Goal: Task Accomplishment & Management: Use online tool/utility

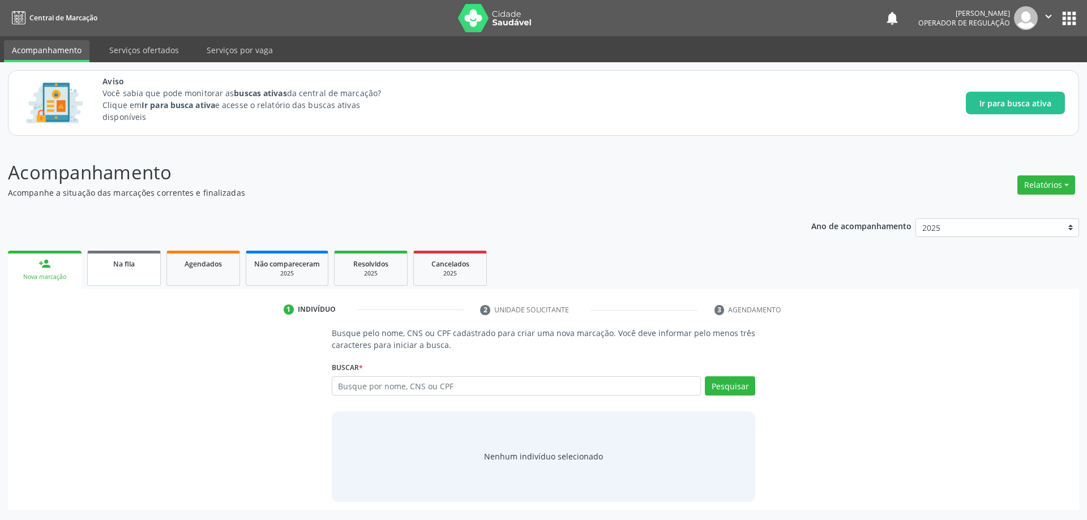
click at [142, 271] on link "Na fila" at bounding box center [124, 268] width 74 height 35
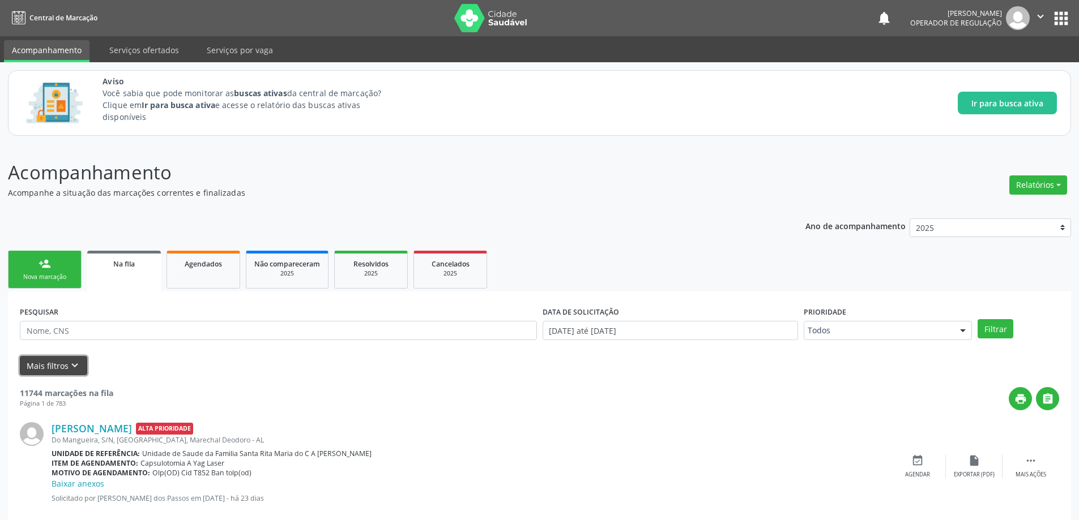
drag, startPoint x: 75, startPoint y: 370, endPoint x: 125, endPoint y: 348, distance: 55.0
click at [75, 370] on icon "keyboard_arrow_down" at bounding box center [75, 366] width 12 height 12
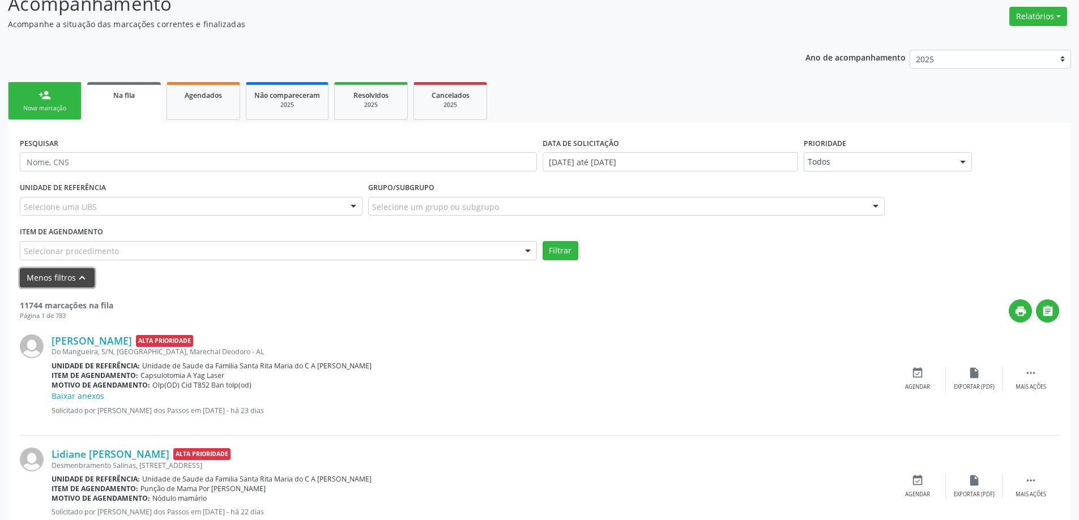
scroll to position [226, 0]
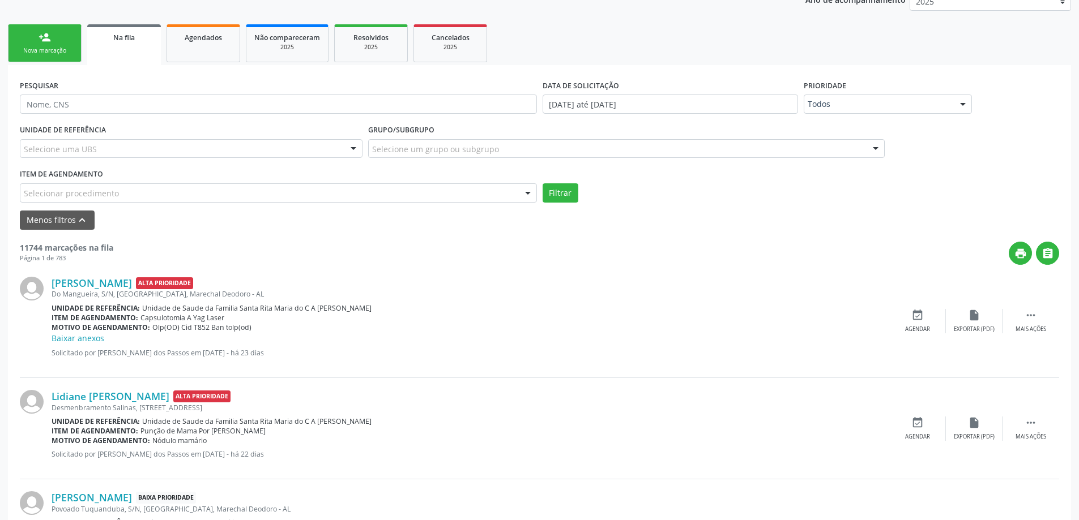
click at [243, 194] on div "Selecionar procedimento" at bounding box center [278, 192] width 517 height 19
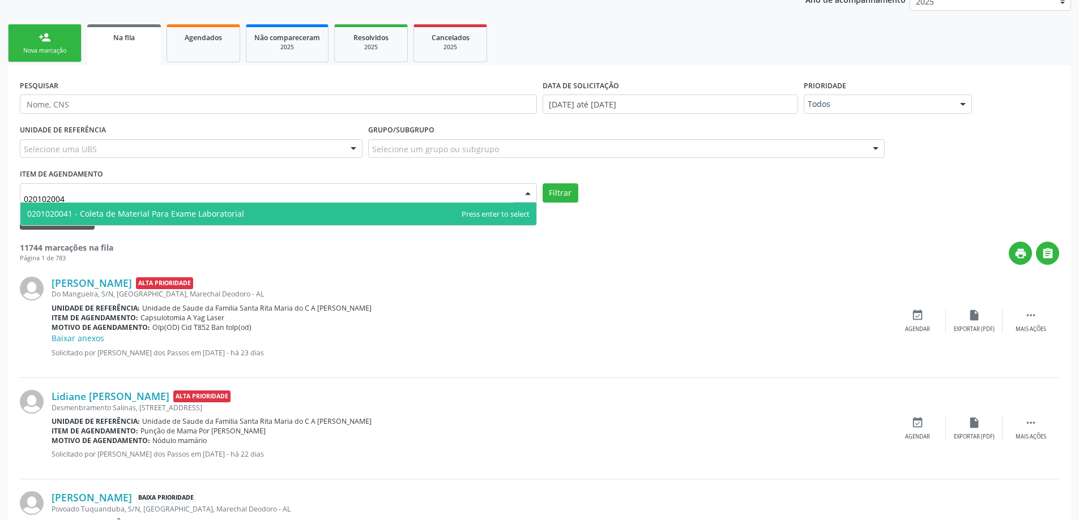
type input "0201020041"
click at [225, 209] on span "0201020041 - Coleta de Material Para Exame Laboratorial" at bounding box center [135, 213] width 217 height 11
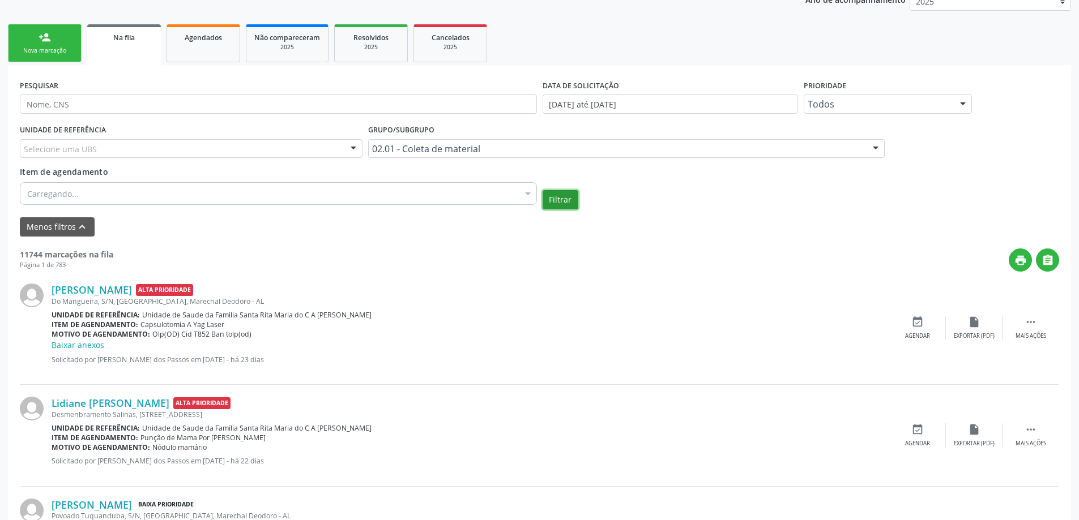
click at [561, 199] on button "Filtrar" at bounding box center [560, 199] width 36 height 19
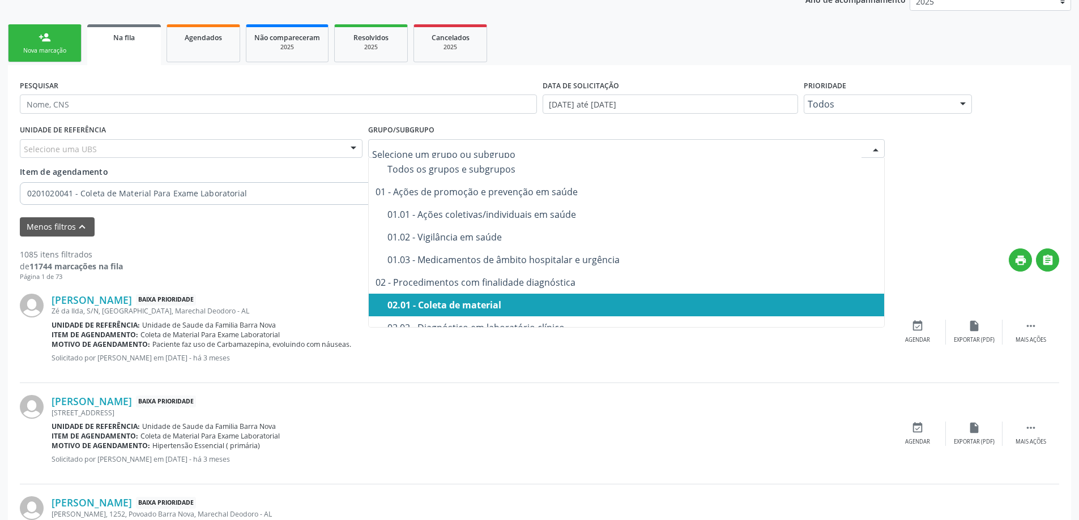
click at [483, 305] on div "02.01 - Coleta de material" at bounding box center [632, 305] width 490 height 9
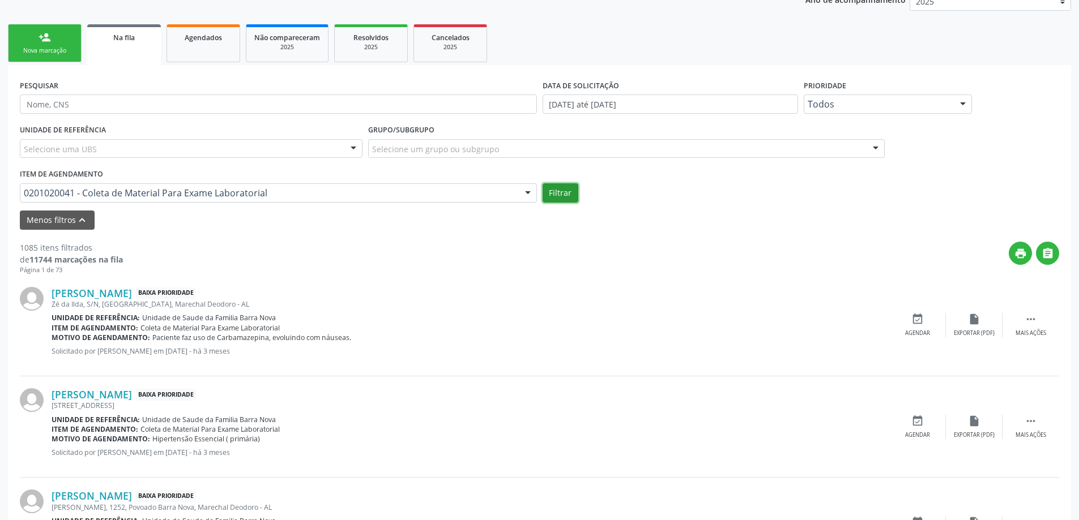
click at [565, 189] on button "Filtrar" at bounding box center [560, 192] width 36 height 19
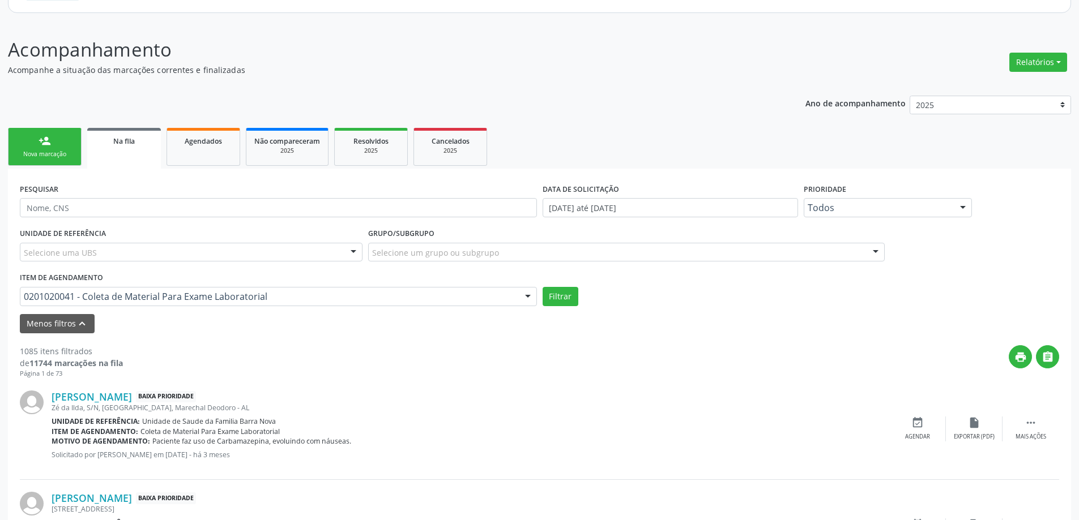
scroll to position [113, 0]
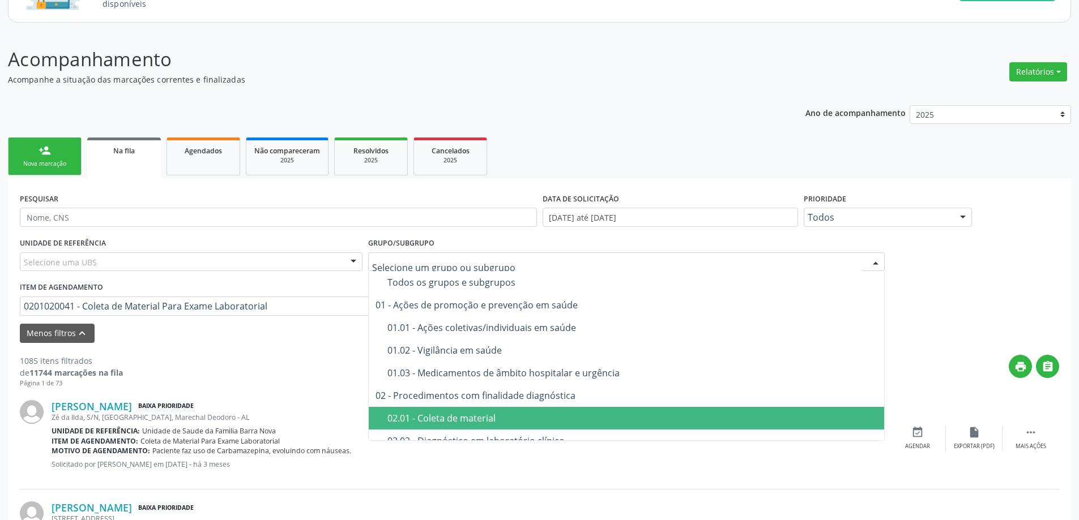
click at [537, 261] on div at bounding box center [626, 262] width 517 height 19
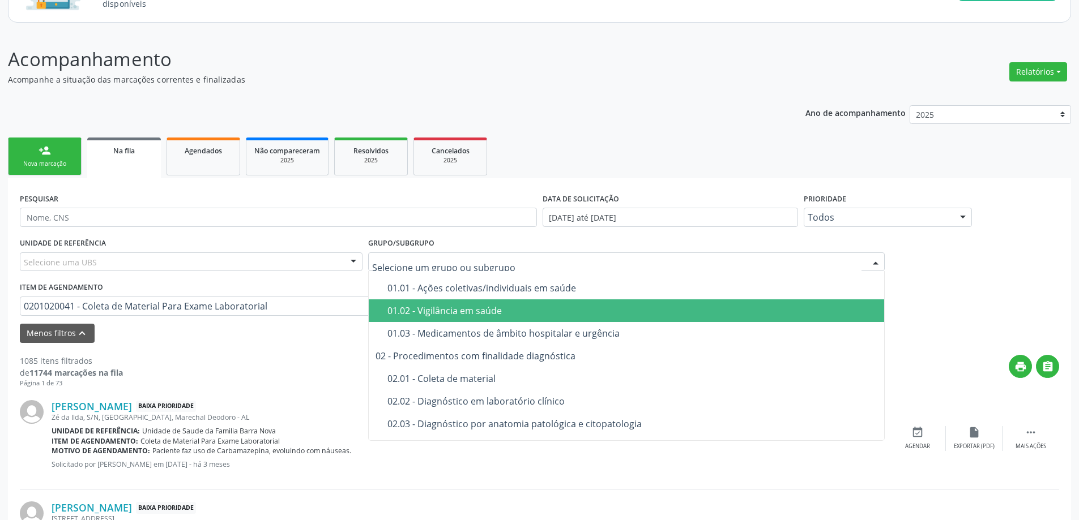
scroll to position [57, 0]
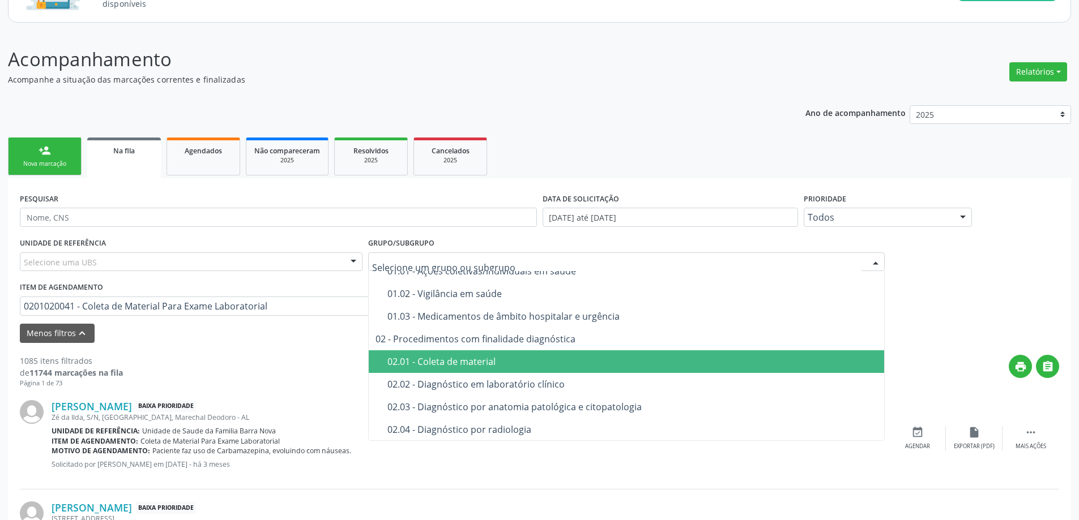
click at [532, 353] on span "02.01 - Coleta de material" at bounding box center [627, 361] width 516 height 23
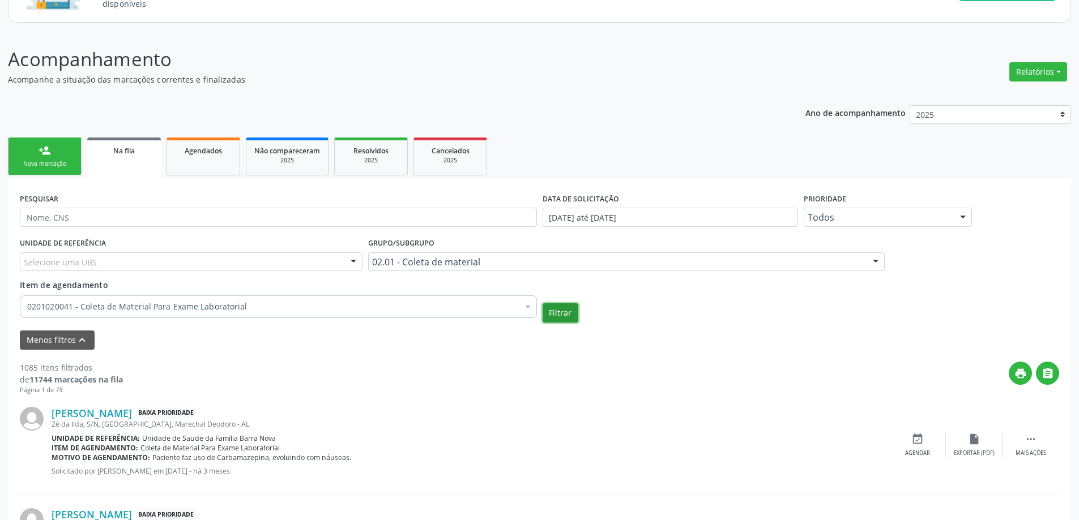
click at [568, 318] on button "Filtrar" at bounding box center [560, 312] width 36 height 19
